Goal: Check status: Check status

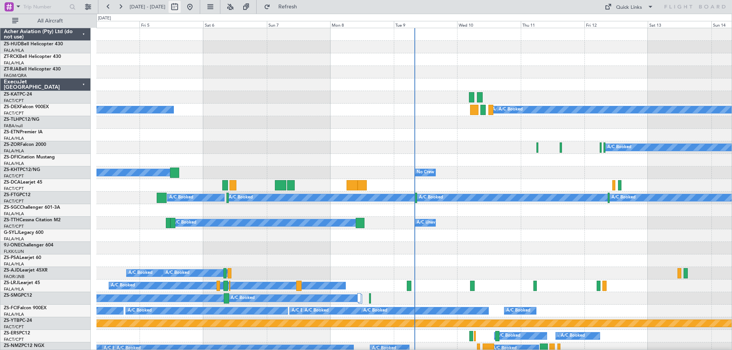
click at [181, 9] on button at bounding box center [174, 7] width 12 height 12
select select "9"
select select "2025"
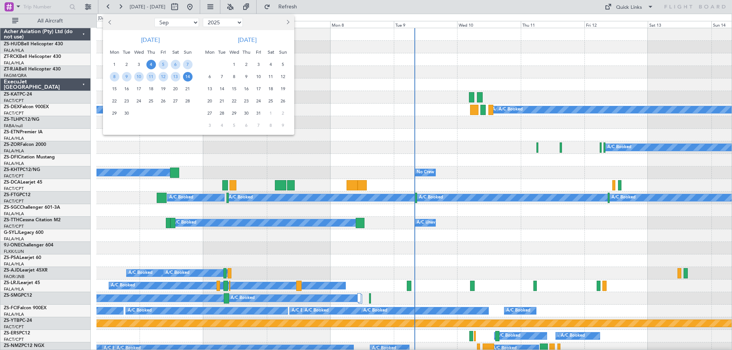
click at [286, 23] on span "Next month" at bounding box center [287, 22] width 5 height 5
click at [210, 89] on span "10" at bounding box center [210, 89] width 10 height 10
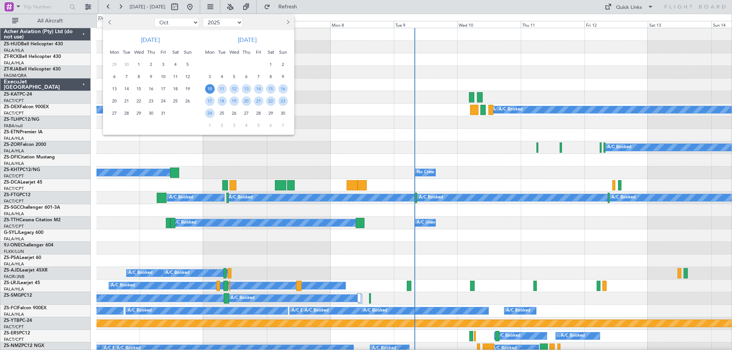
click at [210, 89] on span "10" at bounding box center [210, 89] width 10 height 10
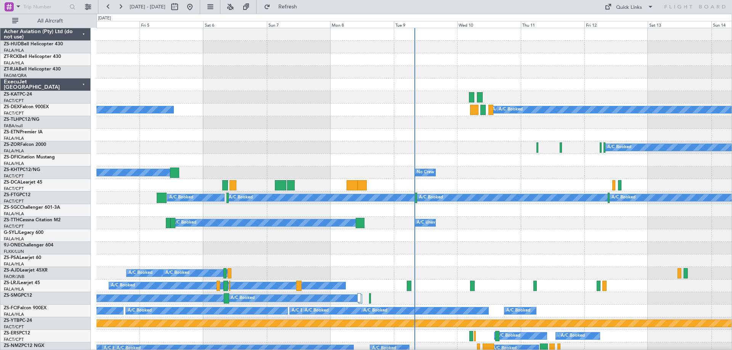
select select "11"
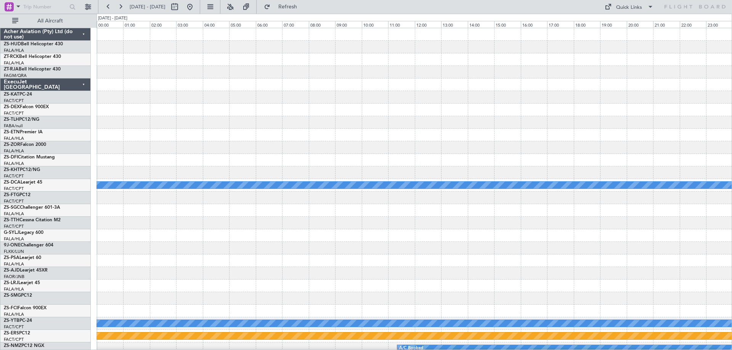
scroll to position [191, 0]
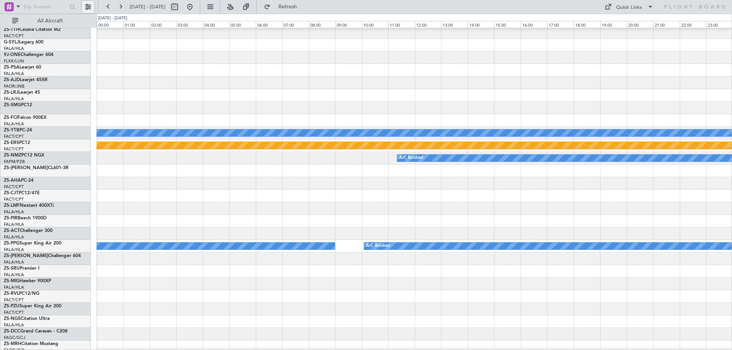
click at [88, 7] on button at bounding box center [88, 7] width 12 height 12
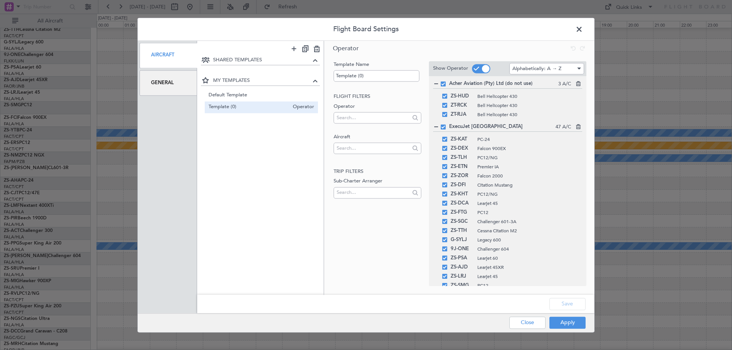
click at [166, 83] on div "General" at bounding box center [168, 83] width 58 height 26
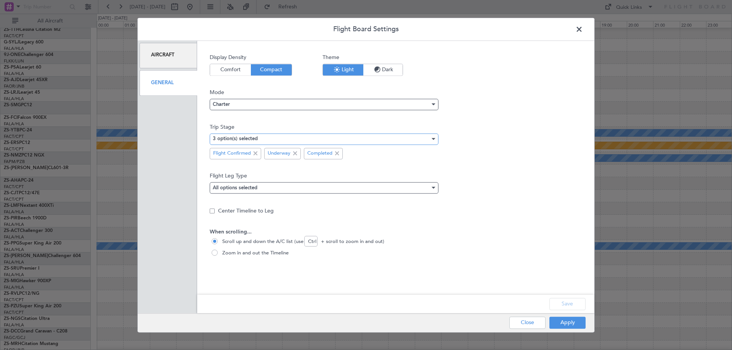
click at [242, 141] on mat-select-trigger "3 option(s) selected" at bounding box center [235, 139] width 45 height 5
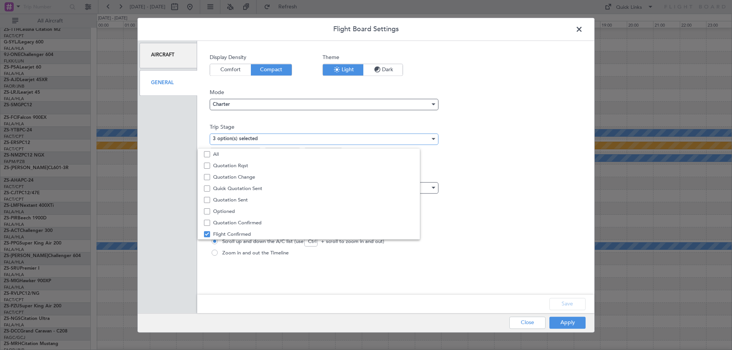
scroll to position [24, 0]
click at [239, 178] on span "Quotation Sent" at bounding box center [325, 176] width 225 height 11
click at [575, 325] on div at bounding box center [366, 175] width 732 height 350
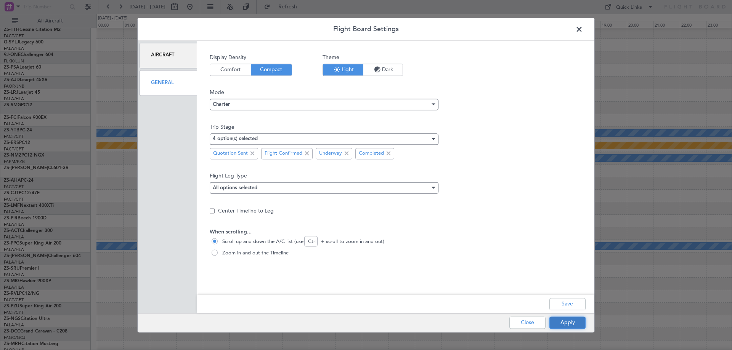
click at [576, 323] on button "Apply" at bounding box center [567, 323] width 36 height 12
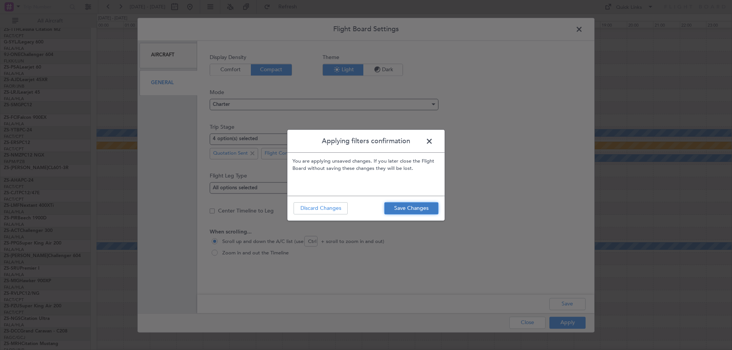
click at [407, 209] on button "Save Changes" at bounding box center [411, 208] width 54 height 12
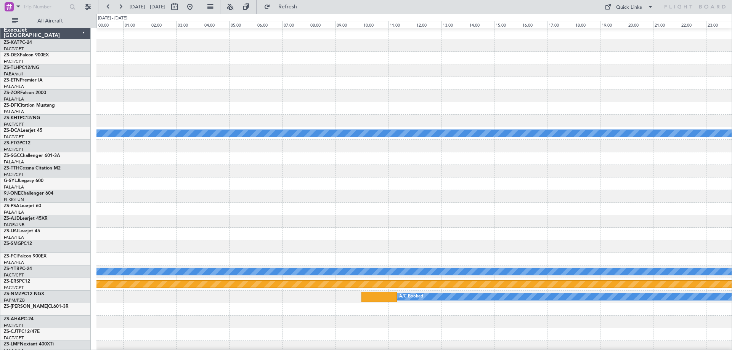
scroll to position [0, 0]
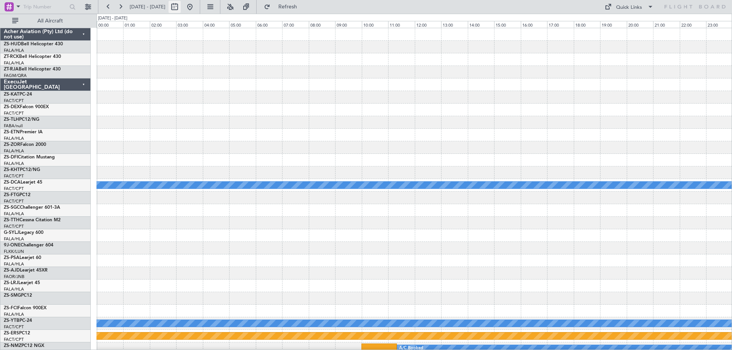
click at [181, 8] on button at bounding box center [174, 7] width 12 height 12
select select "11"
select select "2025"
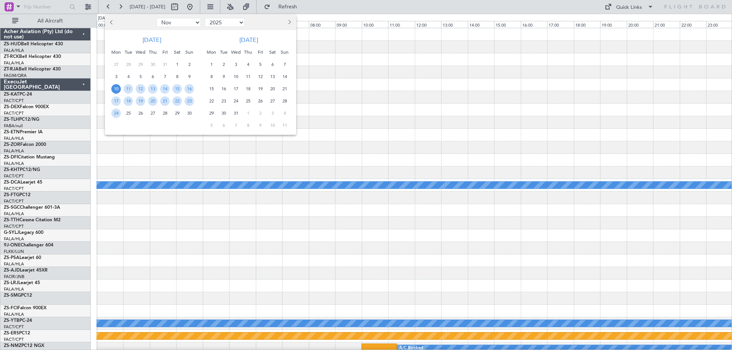
click at [111, 23] on span "Previous month" at bounding box center [112, 22] width 5 height 5
select select "10"
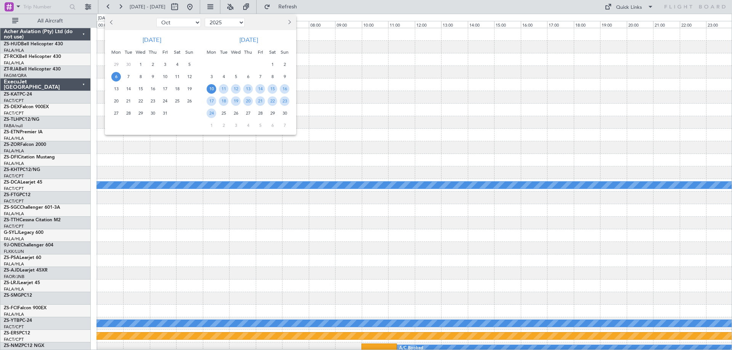
click at [117, 75] on span "6" at bounding box center [116, 77] width 10 height 10
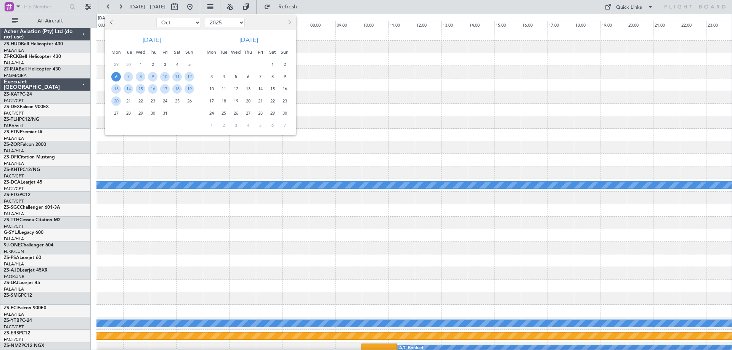
click at [117, 75] on span "6" at bounding box center [116, 77] width 10 height 10
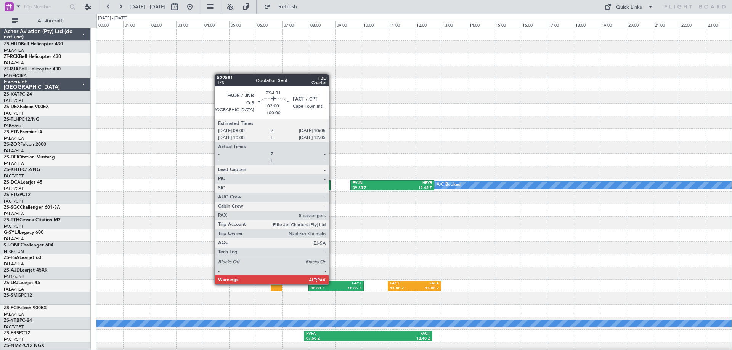
click at [332, 284] on div "FAOR" at bounding box center [324, 283] width 26 height 5
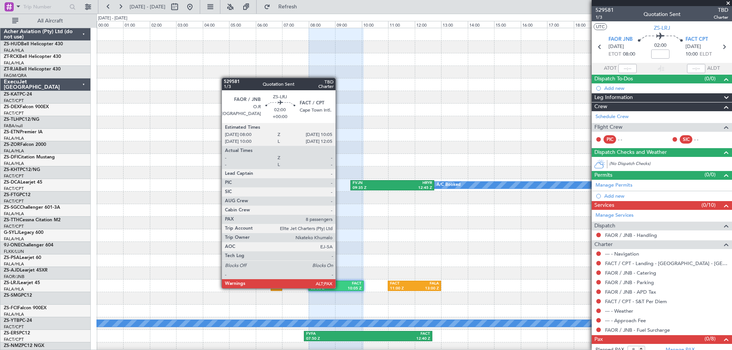
click at [339, 288] on div "10:05 Z" at bounding box center [349, 288] width 26 height 5
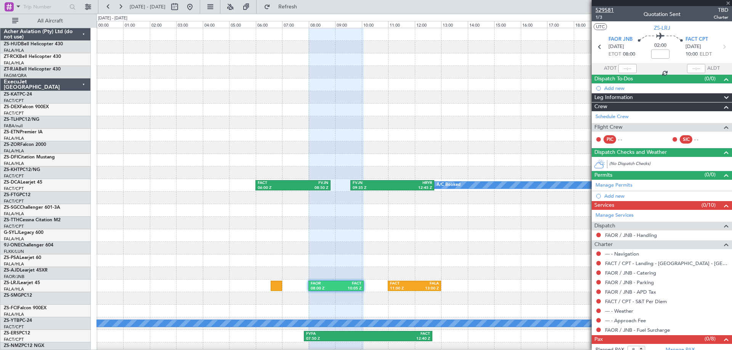
click at [606, 11] on span "529581" at bounding box center [604, 10] width 18 height 8
